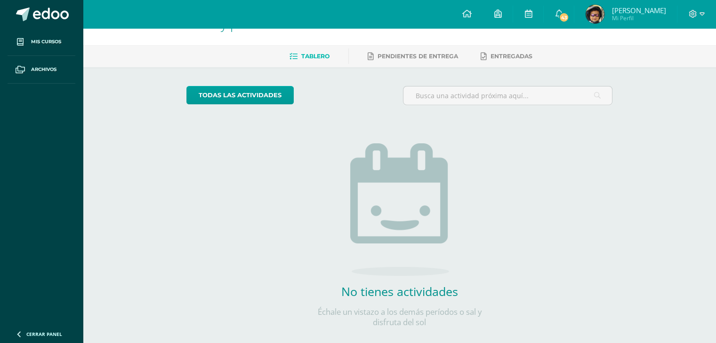
scroll to position [40, 0]
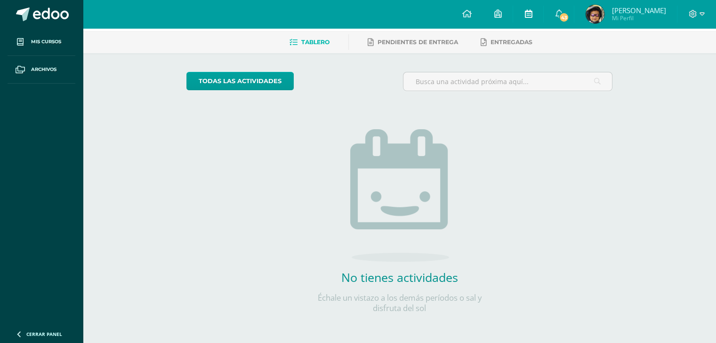
click at [532, 9] on span at bounding box center [528, 14] width 8 height 10
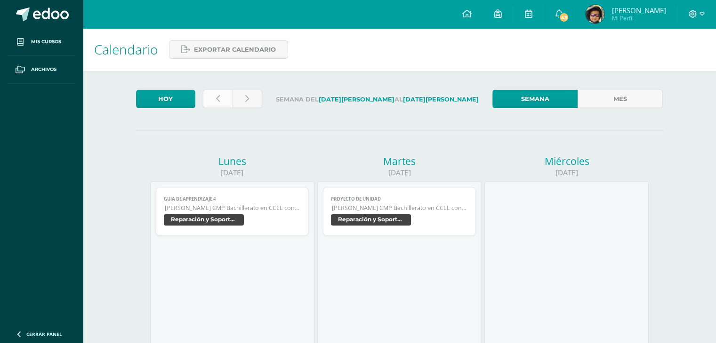
click at [209, 100] on link at bounding box center [218, 99] width 30 height 18
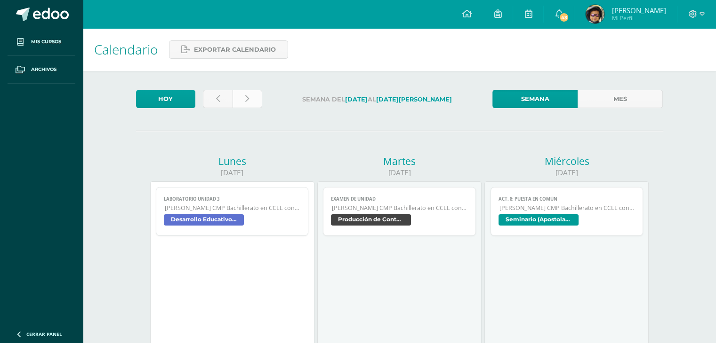
click at [247, 98] on icon at bounding box center [247, 99] width 4 height 8
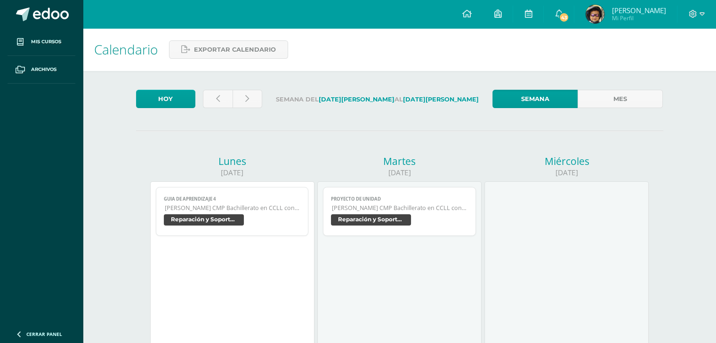
click at [214, 98] on link at bounding box center [218, 99] width 30 height 18
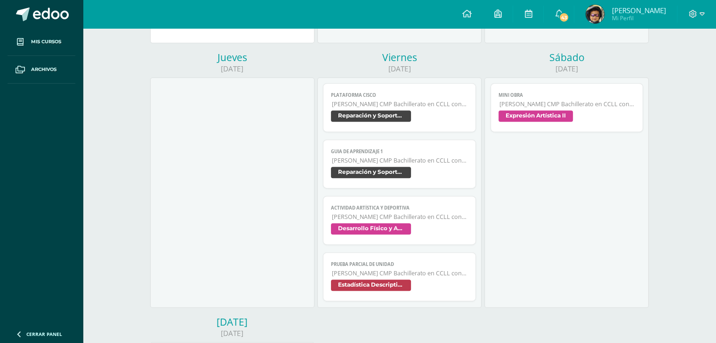
scroll to position [329, 0]
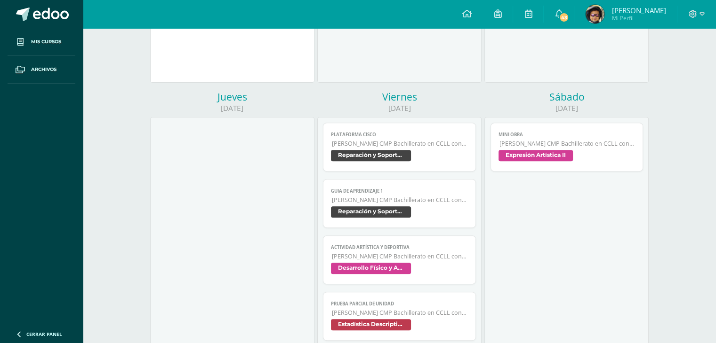
click at [407, 100] on div "Viernes" at bounding box center [399, 96] width 164 height 13
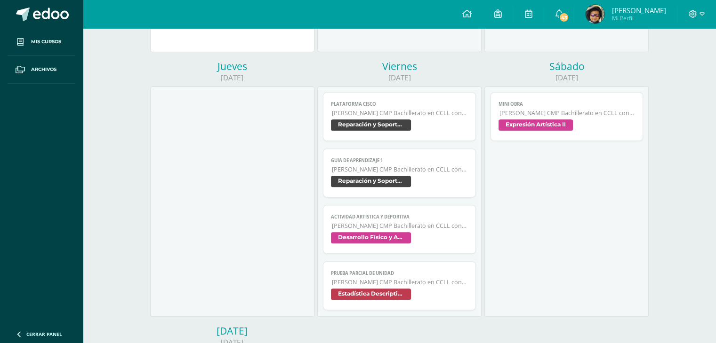
scroll to position [423, 0]
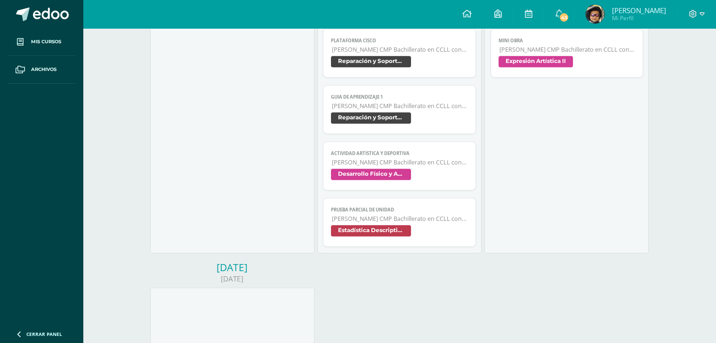
click at [434, 167] on span "[PERSON_NAME] CMP Bachillerato en CCLL con Orientación en Computación" at bounding box center [400, 163] width 136 height 8
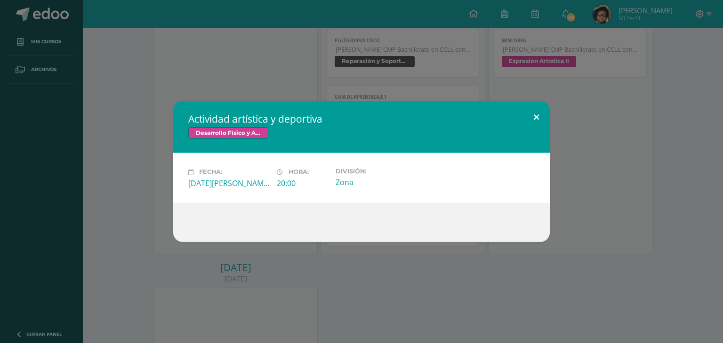
click at [545, 121] on button at bounding box center [536, 117] width 27 height 32
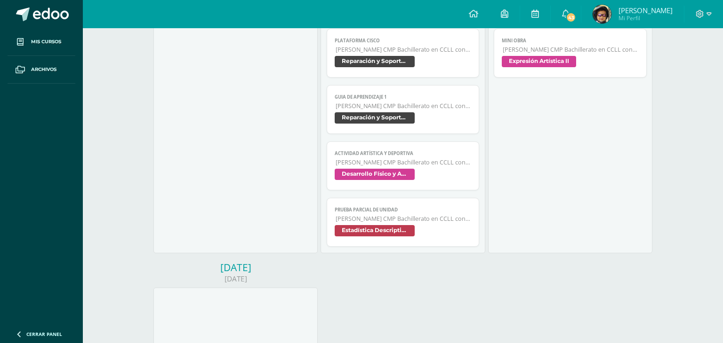
click at [461, 234] on div at bounding box center [361, 217] width 339 height 35
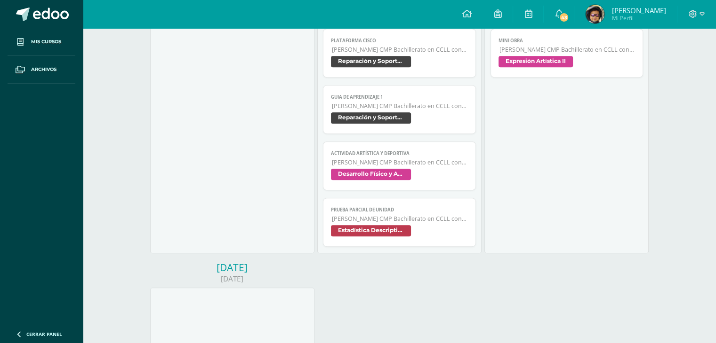
click at [390, 211] on span "Prueba Parcial de Unidad" at bounding box center [399, 210] width 137 height 6
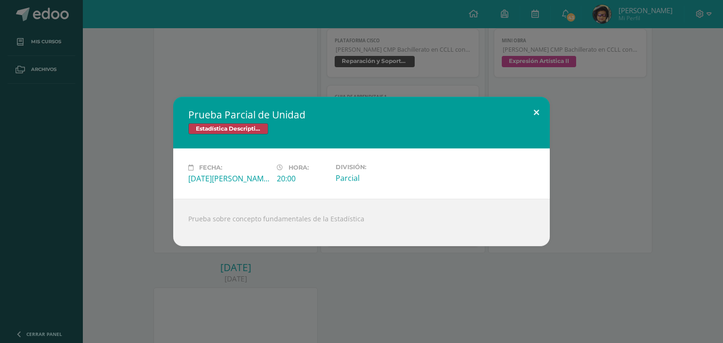
click at [540, 109] on button at bounding box center [536, 113] width 27 height 32
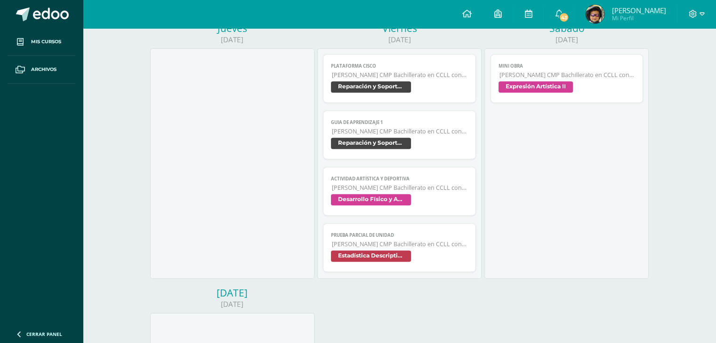
scroll to position [376, 0]
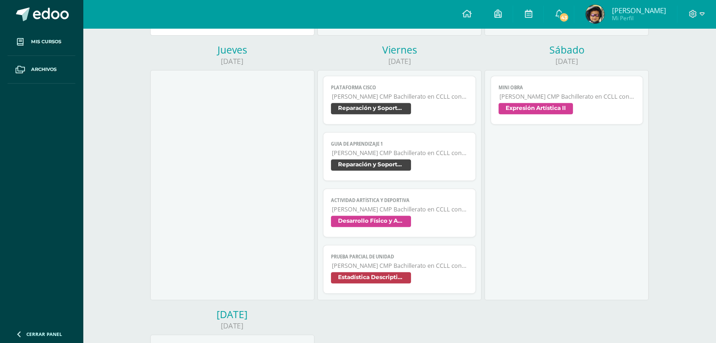
click at [435, 155] on span "[PERSON_NAME] CMP Bachillerato en CCLL con Orientación en Computación" at bounding box center [400, 153] width 136 height 8
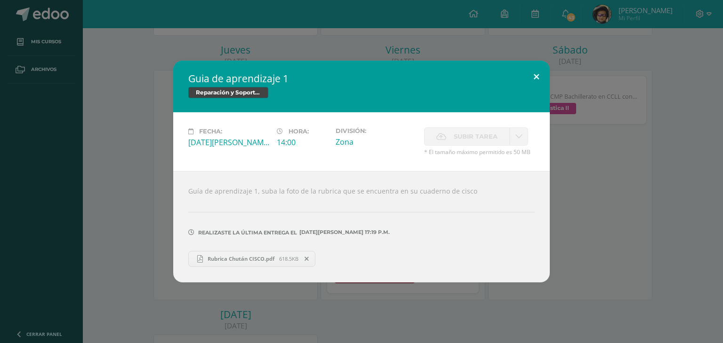
click at [538, 118] on div "Fecha: [DATE][PERSON_NAME] Hora: 14:00 División: Zona Subir tarea Subir enlace" at bounding box center [361, 141] width 376 height 59
click at [534, 75] on button at bounding box center [536, 77] width 27 height 32
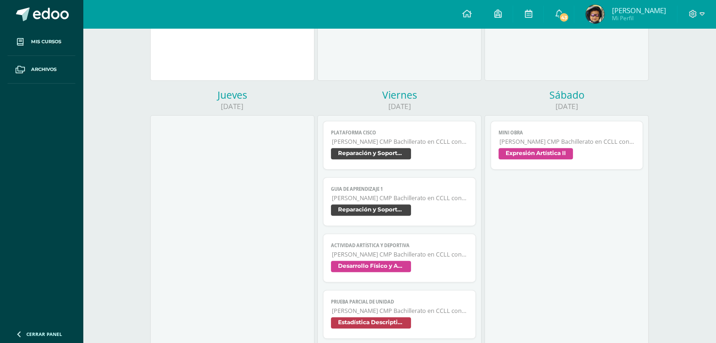
scroll to position [329, 0]
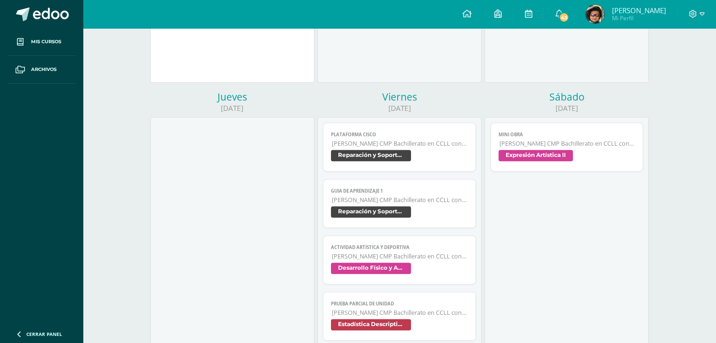
click at [582, 142] on span "[PERSON_NAME] CMP Bachillerato en CCLL con Orientación en Computación" at bounding box center [567, 144] width 136 height 8
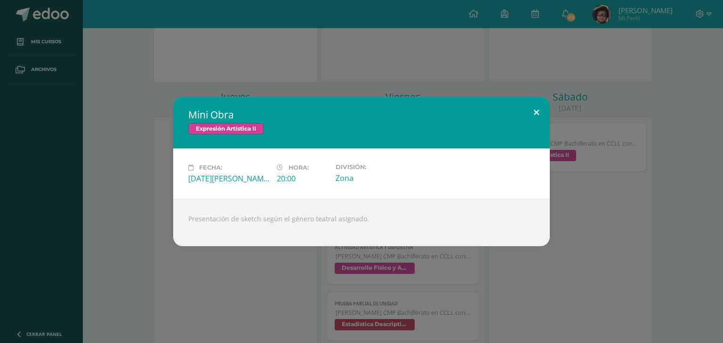
click at [542, 112] on button at bounding box center [536, 113] width 27 height 32
